Goal: Information Seeking & Learning: Learn about a topic

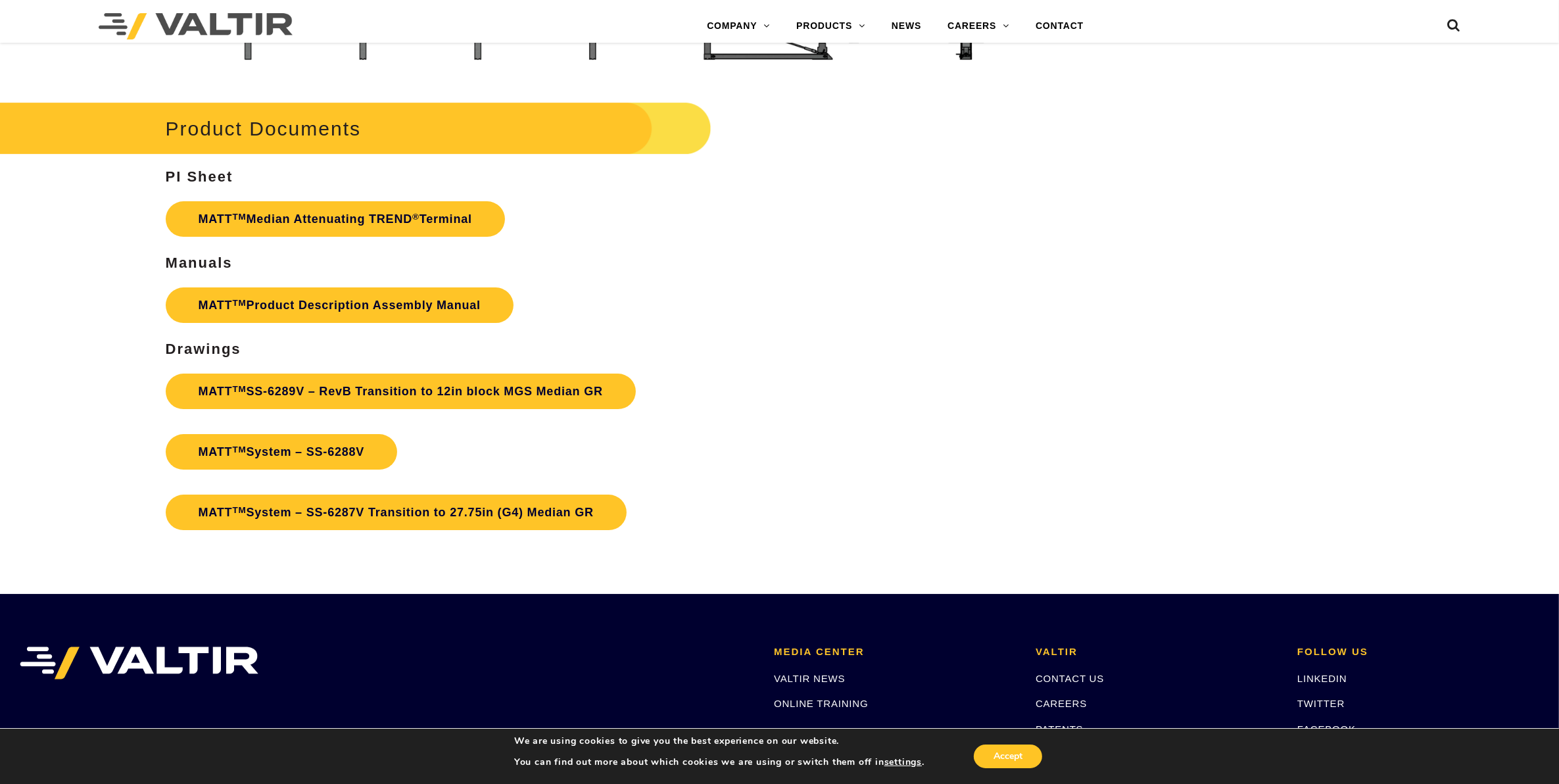
scroll to position [5438, 0]
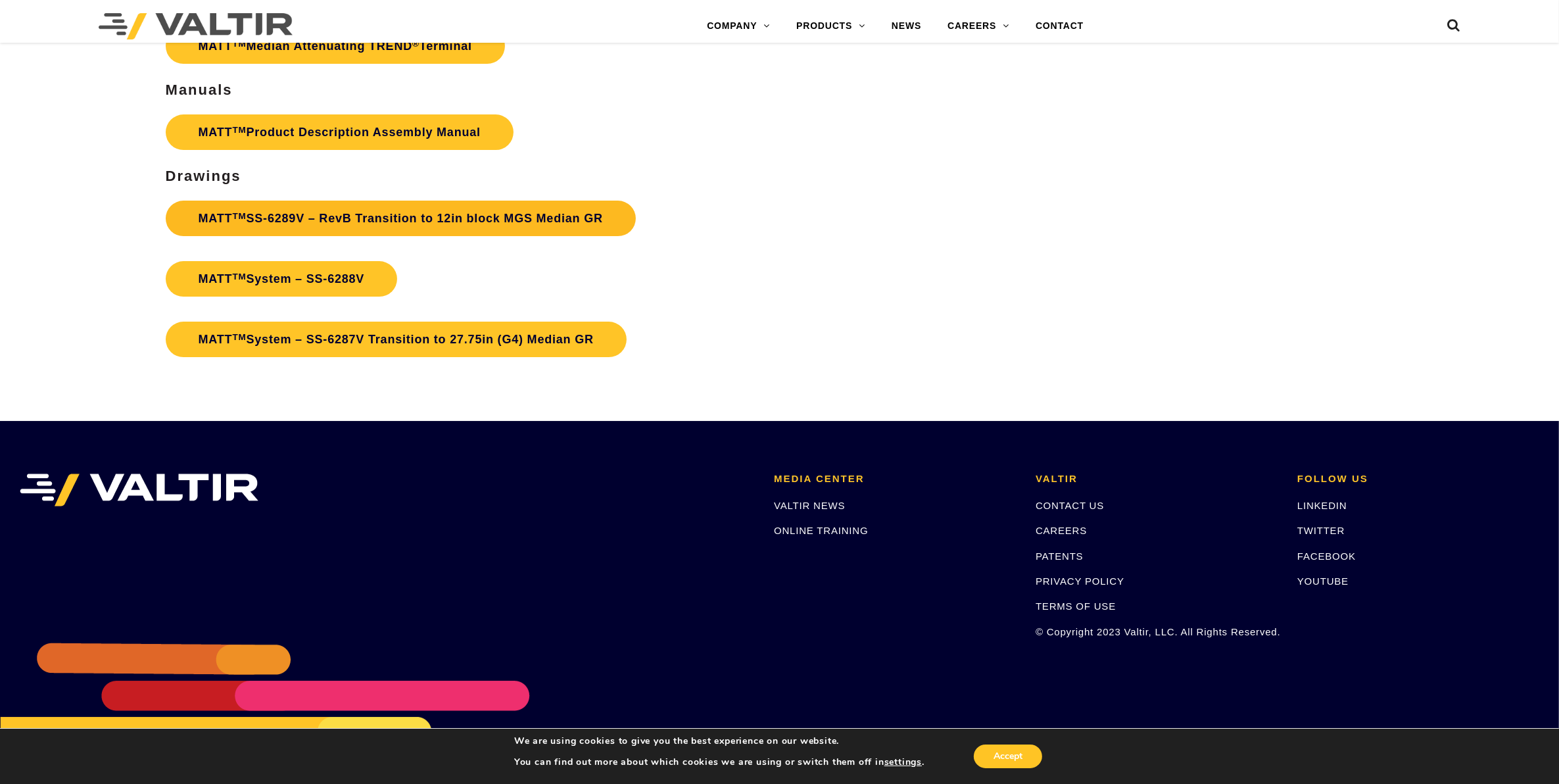
click at [248, 200] on link "MATT TM SS-6289V – RevB Transition to 12in block MGS Median GR" at bounding box center [401, 218] width 470 height 36
click at [259, 261] on link "MATT TM System – SS-6288V" at bounding box center [281, 279] width 232 height 36
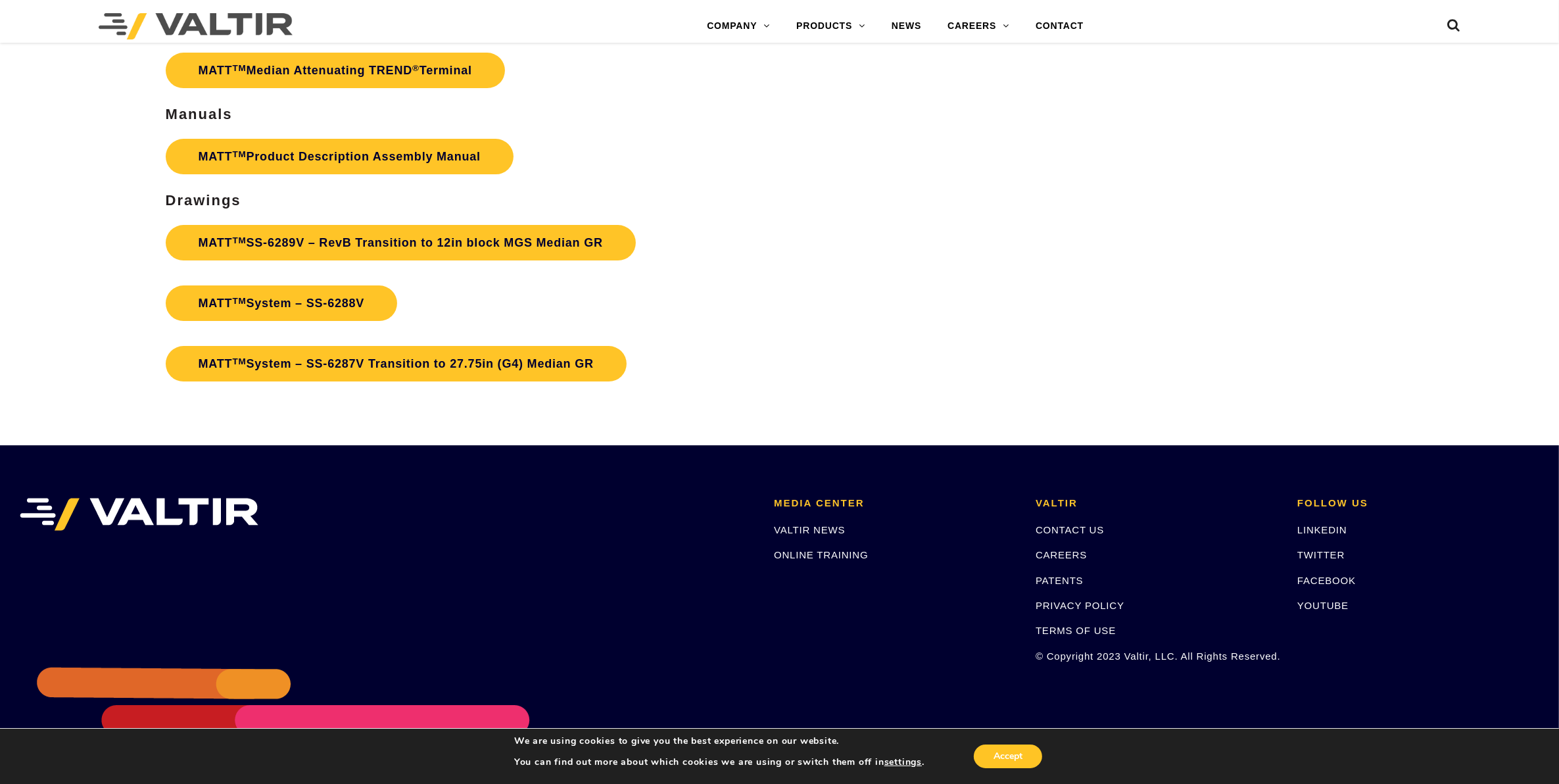
scroll to position [5178, 0]
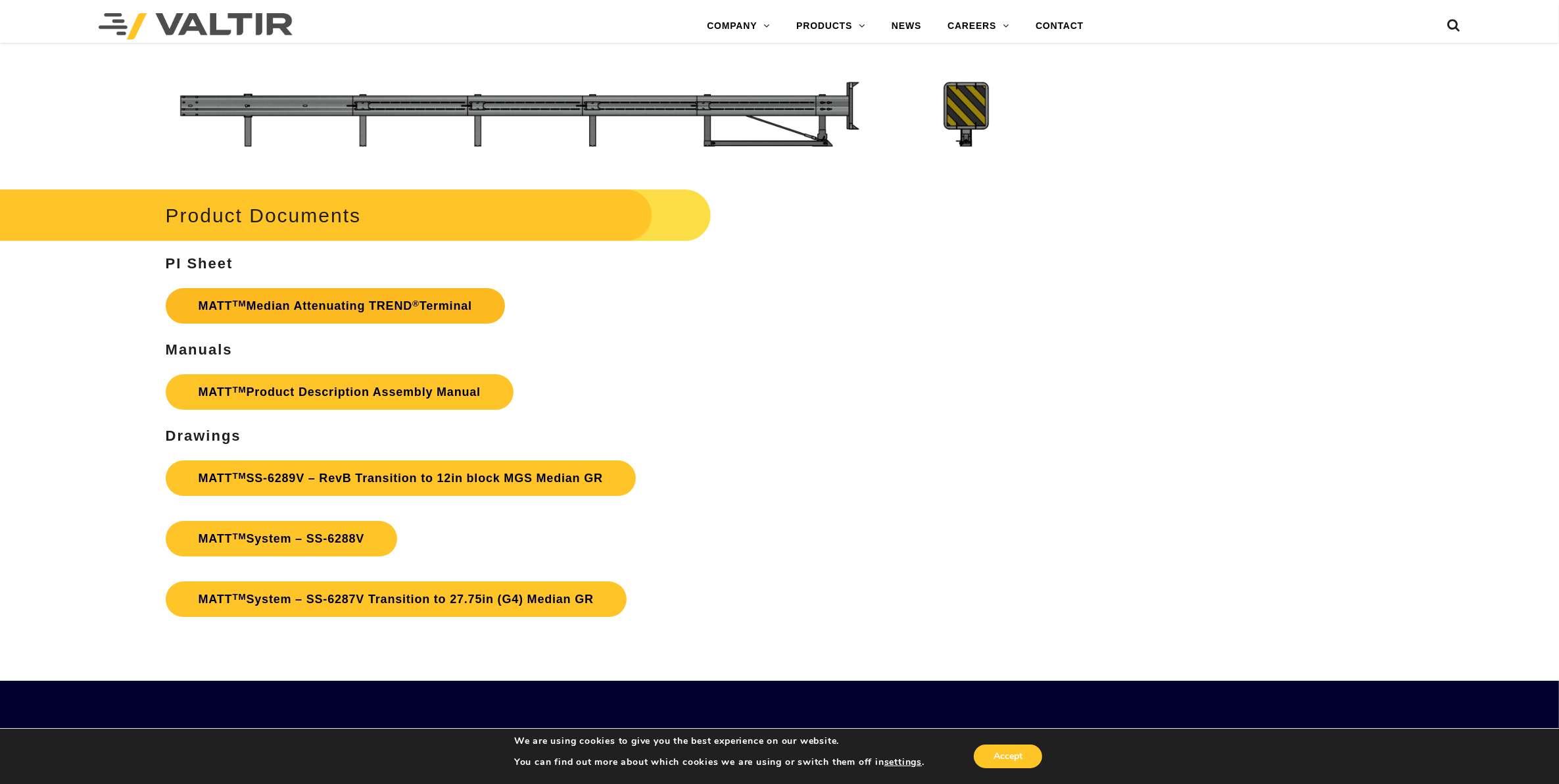
click at [295, 288] on link "MATT TM Median Attenuating TREND ® Terminal" at bounding box center [335, 306] width 339 height 36
click at [281, 374] on link "MATT TM Product Description Assembly Manual" at bounding box center [339, 392] width 348 height 36
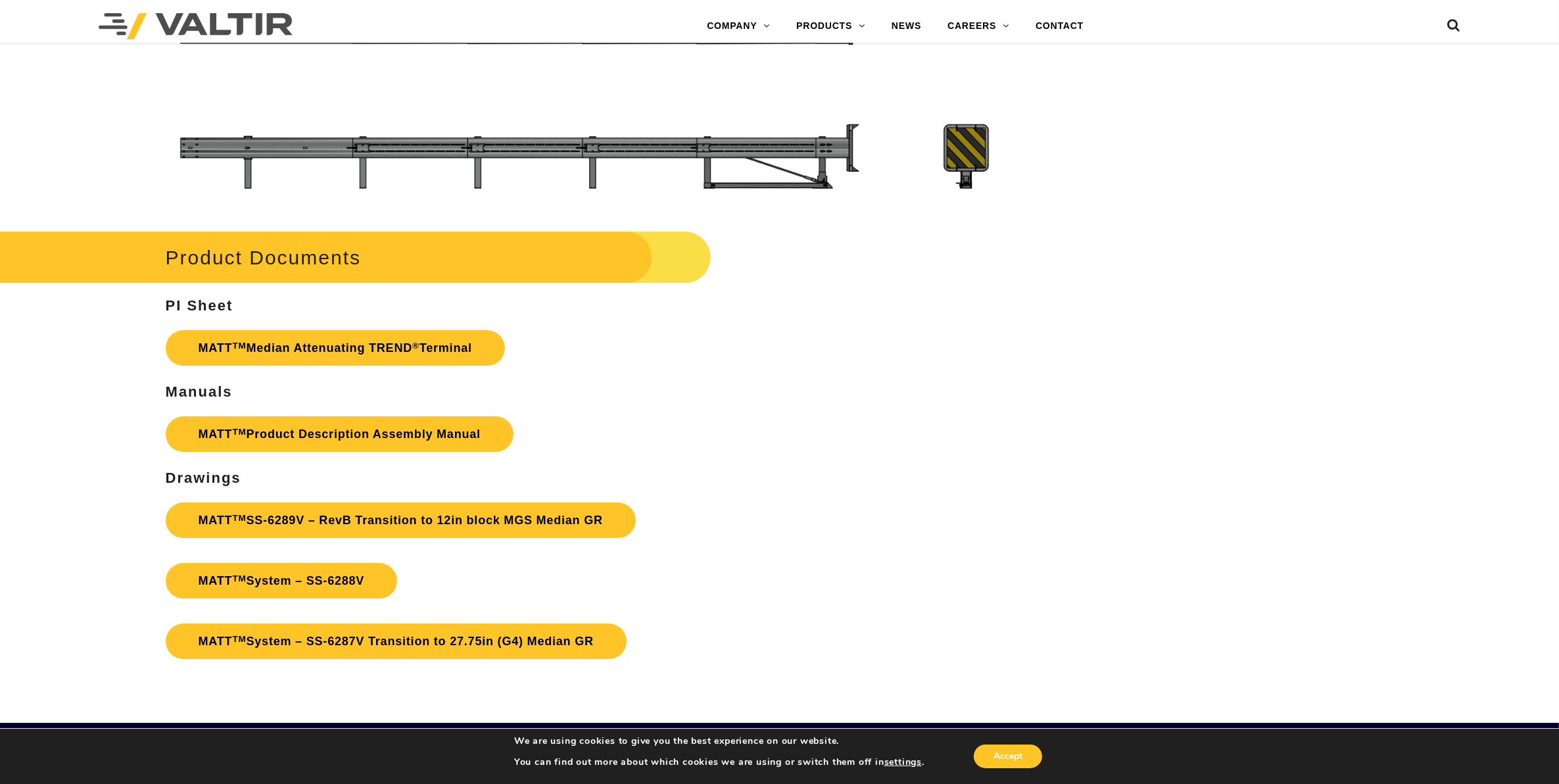
scroll to position [5129, 0]
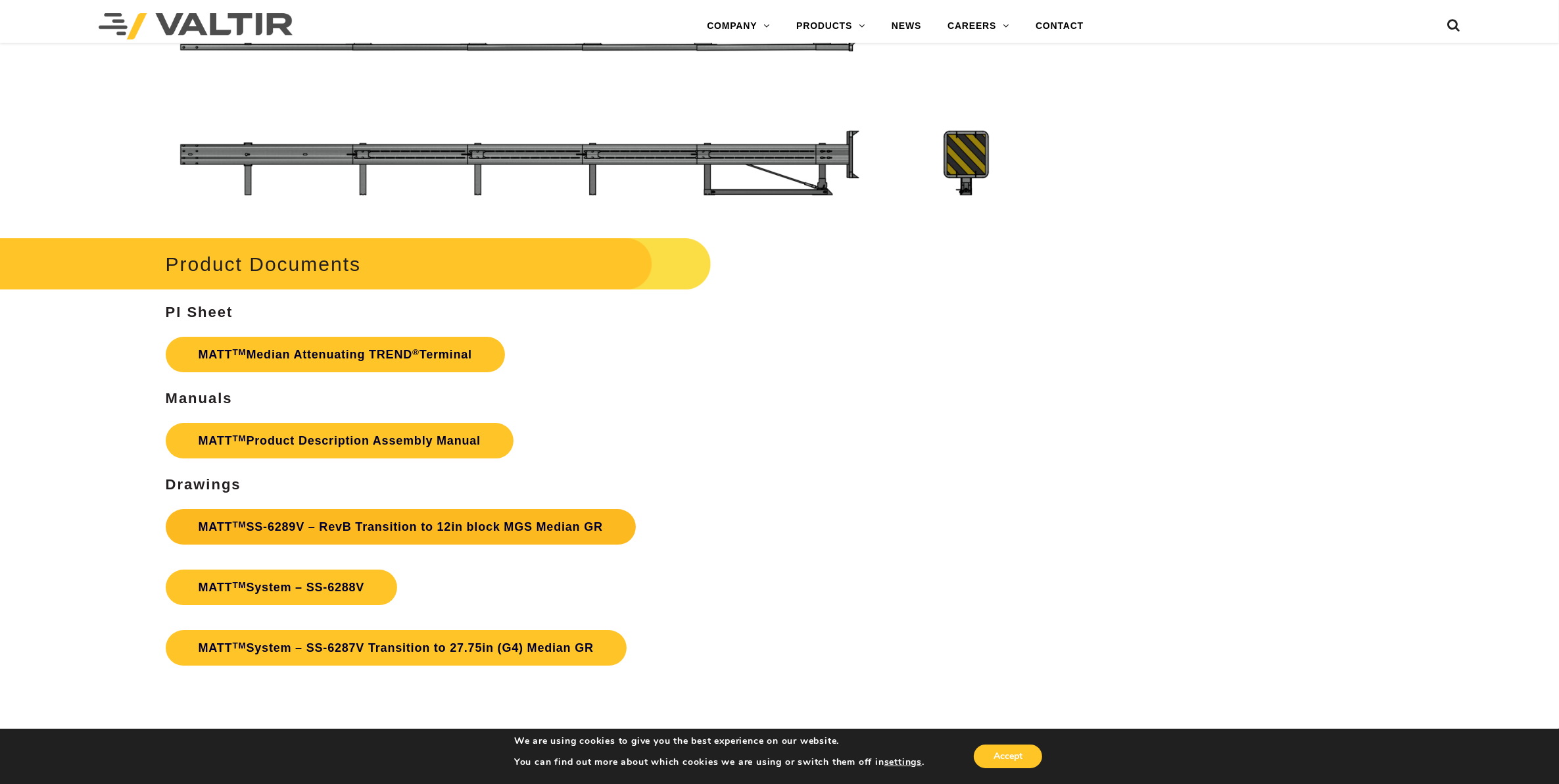
click at [425, 509] on link "MATT TM SS-6289V – RevB Transition to 12in block MGS Median GR" at bounding box center [401, 527] width 470 height 36
click at [273, 570] on link "MATT TM System – SS-6288V" at bounding box center [281, 587] width 232 height 36
click at [314, 630] on link "MATT TM System – SS-6287V Transition to 27.75in (G4) Median GR" at bounding box center [396, 648] width 461 height 36
